Goal: Find contact information: Find contact information

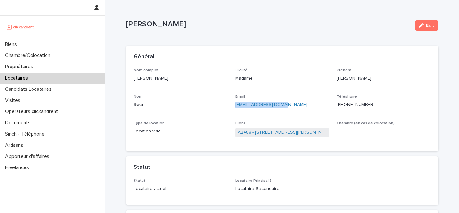
drag, startPoint x: 289, startPoint y: 101, endPoint x: 238, endPoint y: 112, distance: 51.7
click at [238, 112] on div "Email [EMAIL_ADDRESS][DOMAIN_NAME]" at bounding box center [282, 104] width 94 height 19
copy link "[EMAIL_ADDRESS][DOMAIN_NAME]"
click at [64, 80] on div "Locataires" at bounding box center [52, 78] width 105 height 11
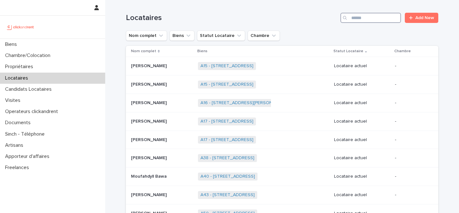
click at [359, 21] on input "Search" at bounding box center [370, 18] width 61 height 10
paste input "*****"
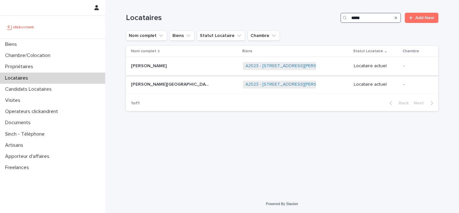
type input "*****"
click at [302, 71] on div "A2523 - [STREET_ADDRESS][PERSON_NAME] + 0" at bounding box center [296, 66] width 106 height 13
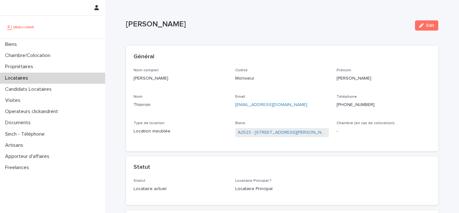
click at [358, 106] on p "[PHONE_NUMBER]" at bounding box center [384, 105] width 94 height 7
click at [81, 74] on div "Locataires" at bounding box center [52, 78] width 105 height 11
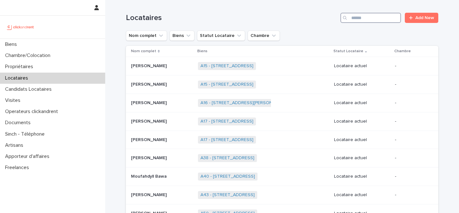
click at [377, 21] on input "Search" at bounding box center [370, 18] width 61 height 10
paste input "*****"
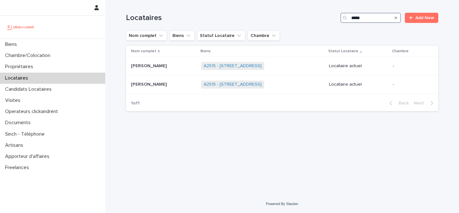
type input "*****"
click at [323, 64] on div "A2515 - [STREET_ADDRESS] + 0" at bounding box center [262, 66] width 123 height 13
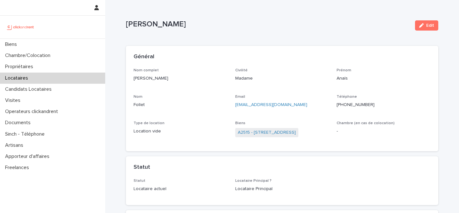
click at [356, 105] on p "[PHONE_NUMBER]" at bounding box center [384, 105] width 94 height 7
copy p "33659150542"
click at [55, 80] on div "Locataires" at bounding box center [52, 78] width 105 height 11
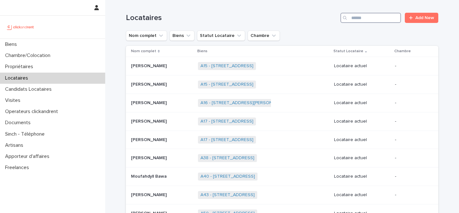
click at [383, 19] on input "Search" at bounding box center [370, 18] width 61 height 10
paste input "*****"
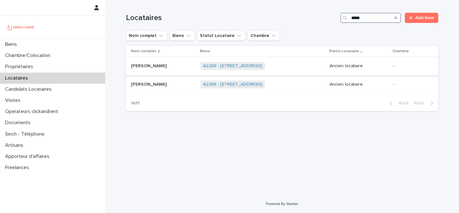
type input "*****"
click at [314, 71] on div "A2268 - [STREET_ADDRESS] + 0" at bounding box center [263, 66] width 124 height 13
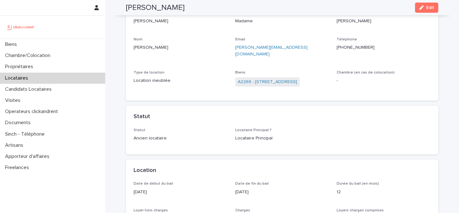
scroll to position [51, 0]
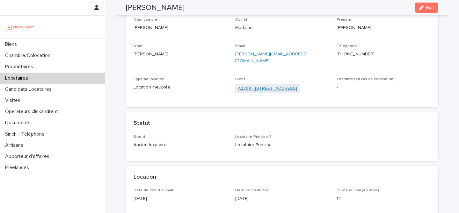
click at [285, 85] on link "A2268 - [STREET_ADDRESS]" at bounding box center [267, 88] width 59 height 7
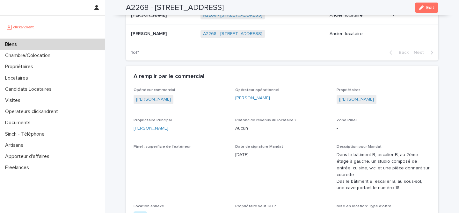
scroll to position [397, 0]
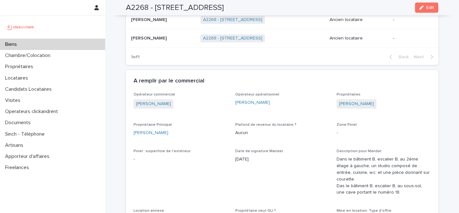
click at [128, 6] on h2 "A2268 - [STREET_ADDRESS]" at bounding box center [175, 7] width 98 height 9
drag, startPoint x: 128, startPoint y: 6, endPoint x: 244, endPoint y: 11, distance: 116.1
click at [224, 11] on h2 "A2268 - [STREET_ADDRESS]" at bounding box center [175, 7] width 98 height 9
copy div "A2268 - [STREET_ADDRESS] Edit"
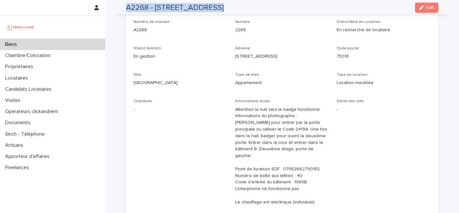
scroll to position [0, 0]
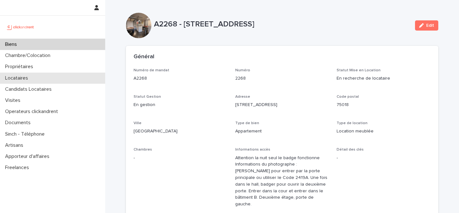
click at [70, 75] on div "Locataires" at bounding box center [52, 78] width 105 height 11
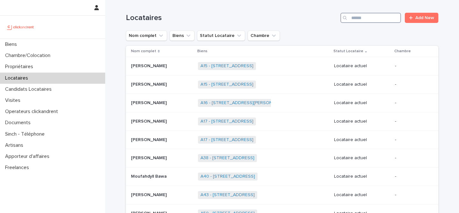
click at [390, 16] on input "Search" at bounding box center [370, 18] width 61 height 10
paste input "*****"
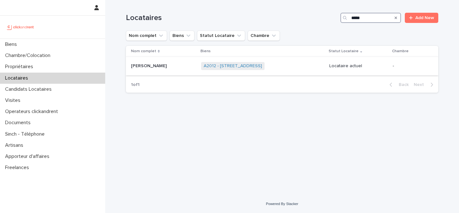
type input "*****"
click at [165, 67] on p at bounding box center [163, 65] width 65 height 5
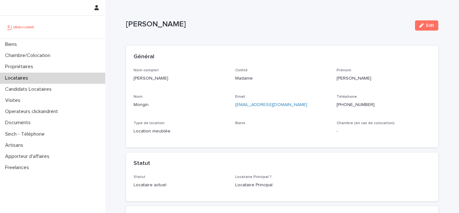
click at [353, 107] on p "[PHONE_NUMBER]" at bounding box center [384, 105] width 94 height 7
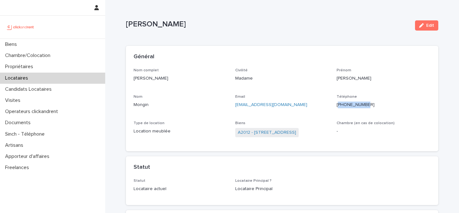
copy p "33761950672"
click at [141, 90] on div "Nom complet [PERSON_NAME] Civilité Madame Prénom [PERSON_NAME] Email [EMAIL_ADD…" at bounding box center [282, 106] width 297 height 76
drag, startPoint x: 130, startPoint y: 78, endPoint x: 167, endPoint y: 81, distance: 36.7
click at [167, 81] on div "Nom complet [PERSON_NAME] Civilité Madame Prénom [PERSON_NAME] Email [EMAIL_ADD…" at bounding box center [282, 110] width 312 height 84
copy p "[PERSON_NAME]"
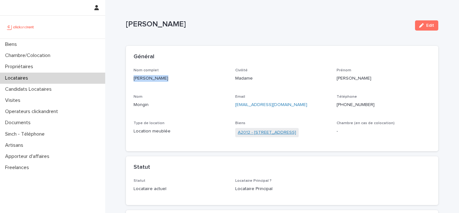
click at [296, 131] on link "A2012 - [STREET_ADDRESS]" at bounding box center [267, 132] width 58 height 7
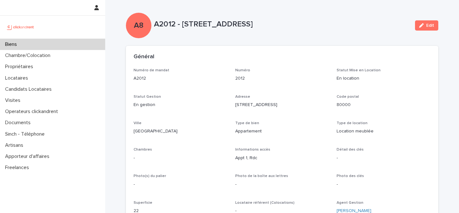
click at [289, 78] on p "2012" at bounding box center [282, 78] width 94 height 7
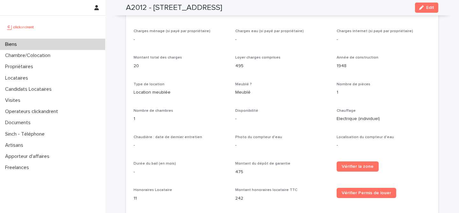
click at [357, 116] on p "Electrique (individuel)" at bounding box center [384, 119] width 94 height 7
drag, startPoint x: 356, startPoint y: 114, endPoint x: 335, endPoint y: 116, distance: 21.4
click at [335, 116] on div "Opérateur commercial [PERSON_NAME] Opérateur opérationnel [PERSON_NAME] Proprié…" at bounding box center [282, 73] width 297 height 476
copy p "Electrique"
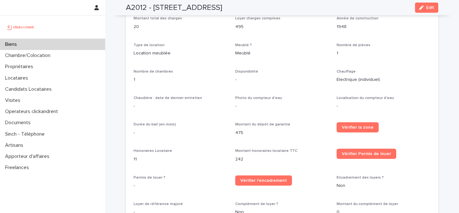
scroll to position [554, 0]
